Goal: Transaction & Acquisition: Purchase product/service

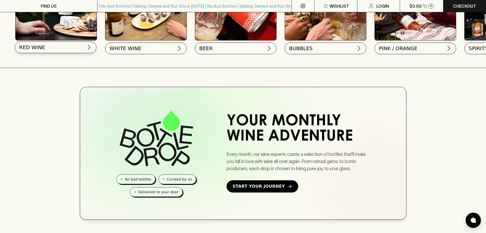
scroll to position [232, 0]
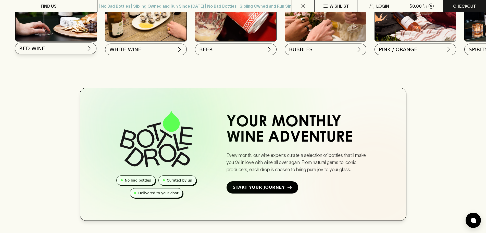
click at [60, 50] on button "RED WINE" at bounding box center [56, 49] width 82 height 12
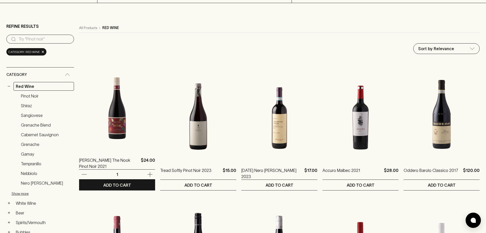
scroll to position [32, 0]
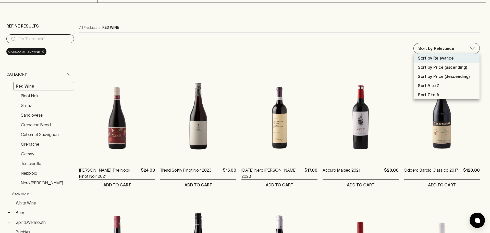
click at [380, 33] on div at bounding box center [245, 116] width 490 height 233
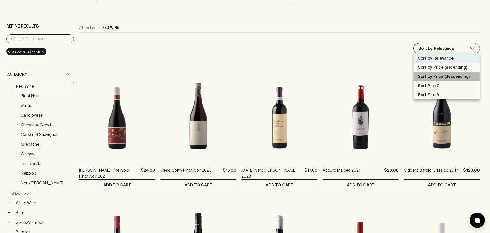
click at [435, 74] on p "Sort by Price (descending)" at bounding box center [444, 76] width 52 height 6
type input "price:desc"
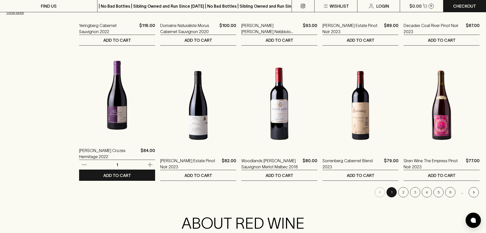
scroll to position [450, 0]
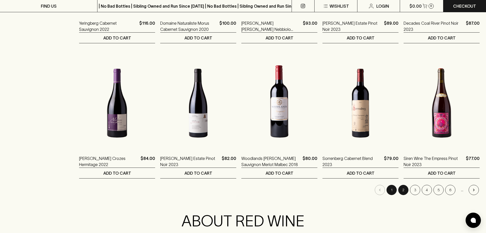
click at [401, 191] on button "2" at bounding box center [403, 190] width 10 height 10
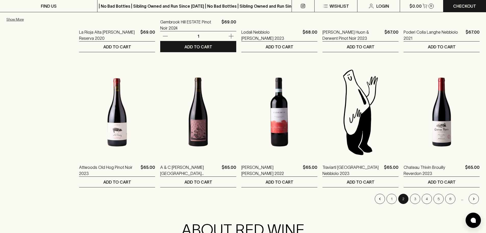
scroll to position [447, 0]
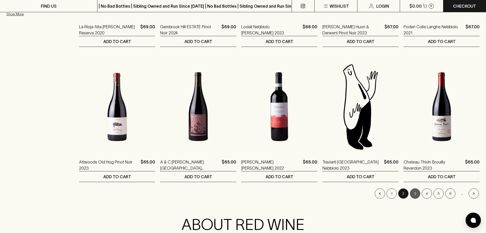
click at [414, 194] on button "3" at bounding box center [415, 194] width 10 height 10
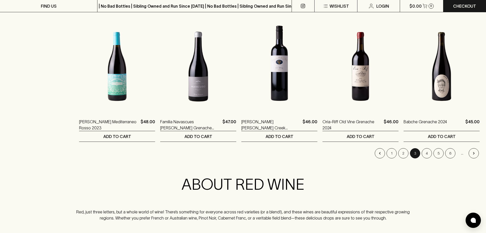
scroll to position [506, 0]
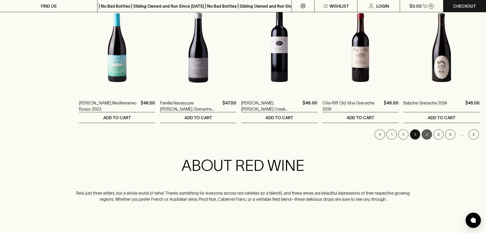
click at [426, 137] on button "4" at bounding box center [427, 135] width 10 height 10
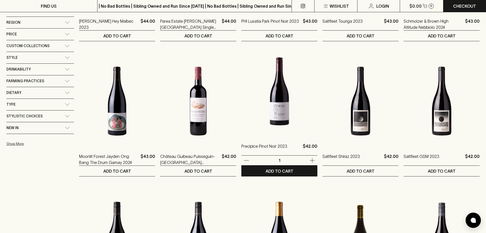
scroll to position [476, 0]
